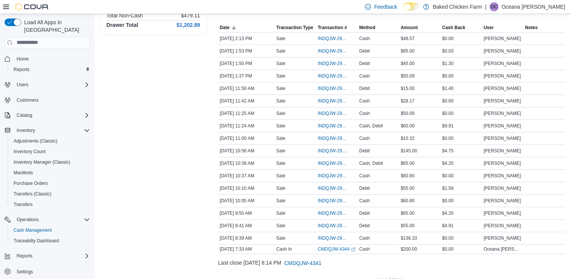
scroll to position [131, 0]
click at [334, 123] on span "INDQJW-29447" at bounding box center [333, 126] width 31 height 6
click at [328, 164] on span "INDQJW-29440" at bounding box center [333, 163] width 31 height 6
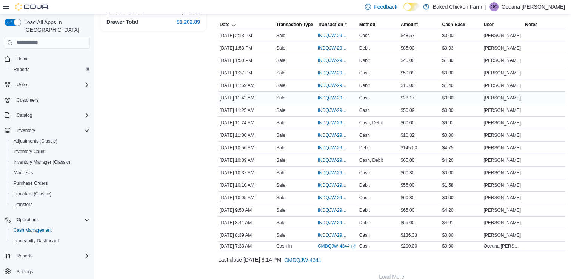
scroll to position [134, 0]
click at [337, 71] on span "INDQJW-29463" at bounding box center [333, 73] width 31 height 6
click at [330, 59] on span "INDQJW-29464" at bounding box center [333, 60] width 31 height 6
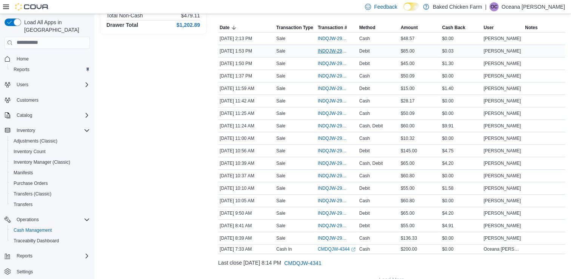
scroll to position [131, 0]
drag, startPoint x: 337, startPoint y: 123, endPoint x: 329, endPoint y: 123, distance: 8.0
click at [329, 123] on span "INDQJW-29447" at bounding box center [333, 126] width 31 height 6
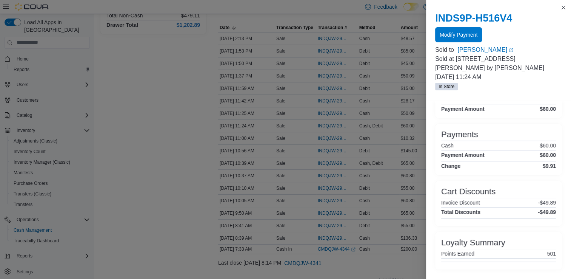
scroll to position [149, 0]
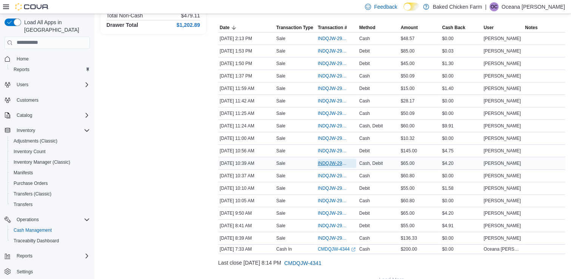
click at [331, 162] on span "INDQJW-29440" at bounding box center [333, 163] width 31 height 6
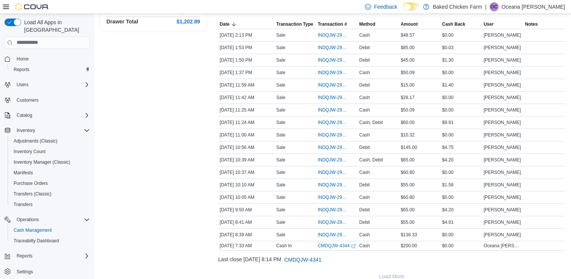
scroll to position [67, 0]
